Goal: Task Accomplishment & Management: Use online tool/utility

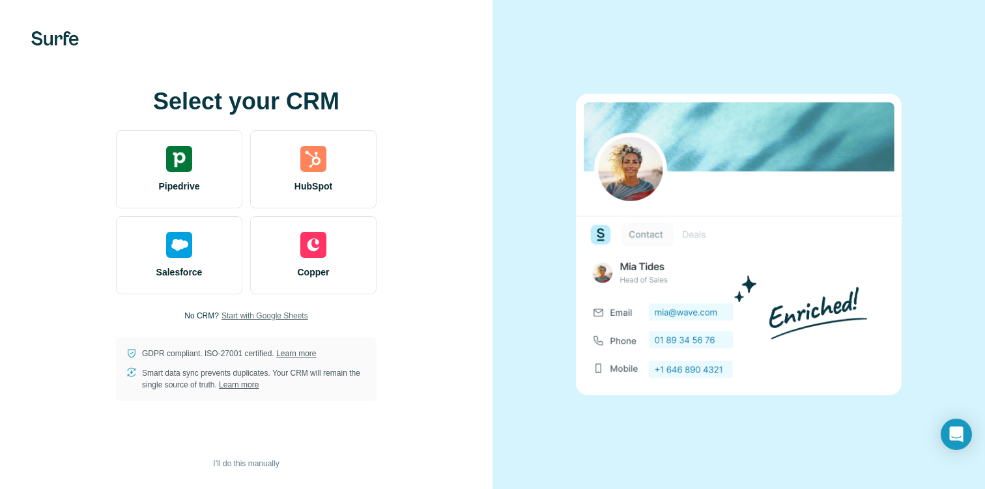
click at [259, 317] on span "Start with Google Sheets" at bounding box center [264, 316] width 87 height 12
